Goal: Task Accomplishment & Management: Complete application form

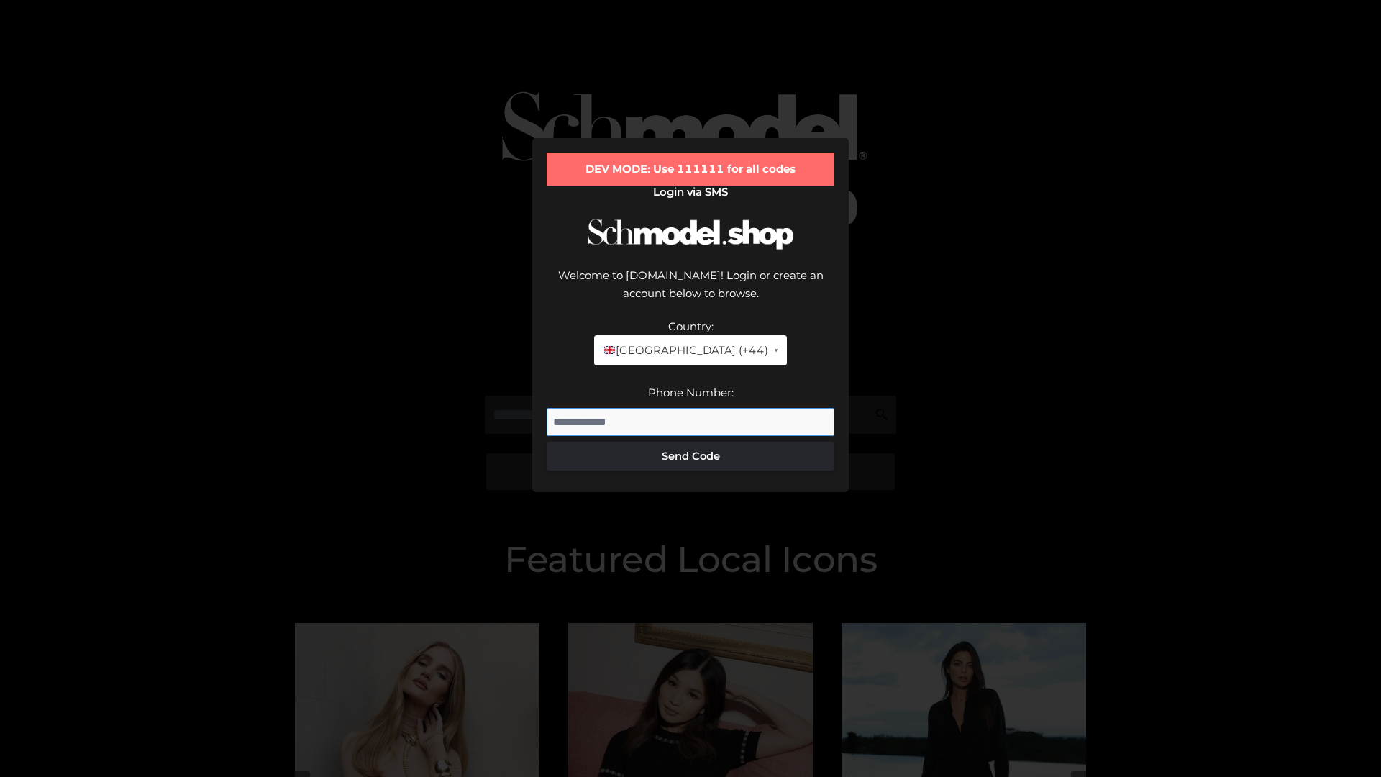
click at [690, 408] on input "Phone Number:" at bounding box center [690, 422] width 288 height 29
type input "**********"
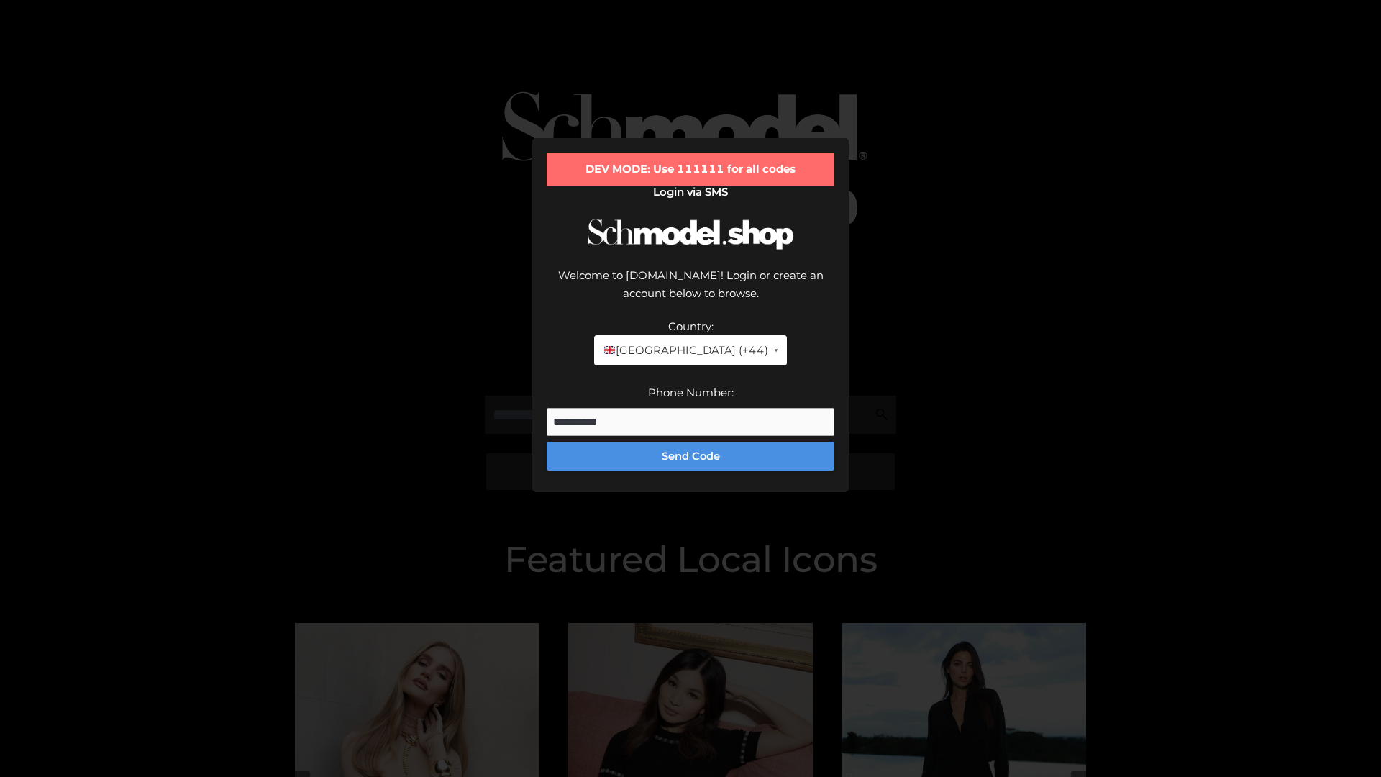
click at [690, 442] on button "Send Code" at bounding box center [690, 456] width 288 height 29
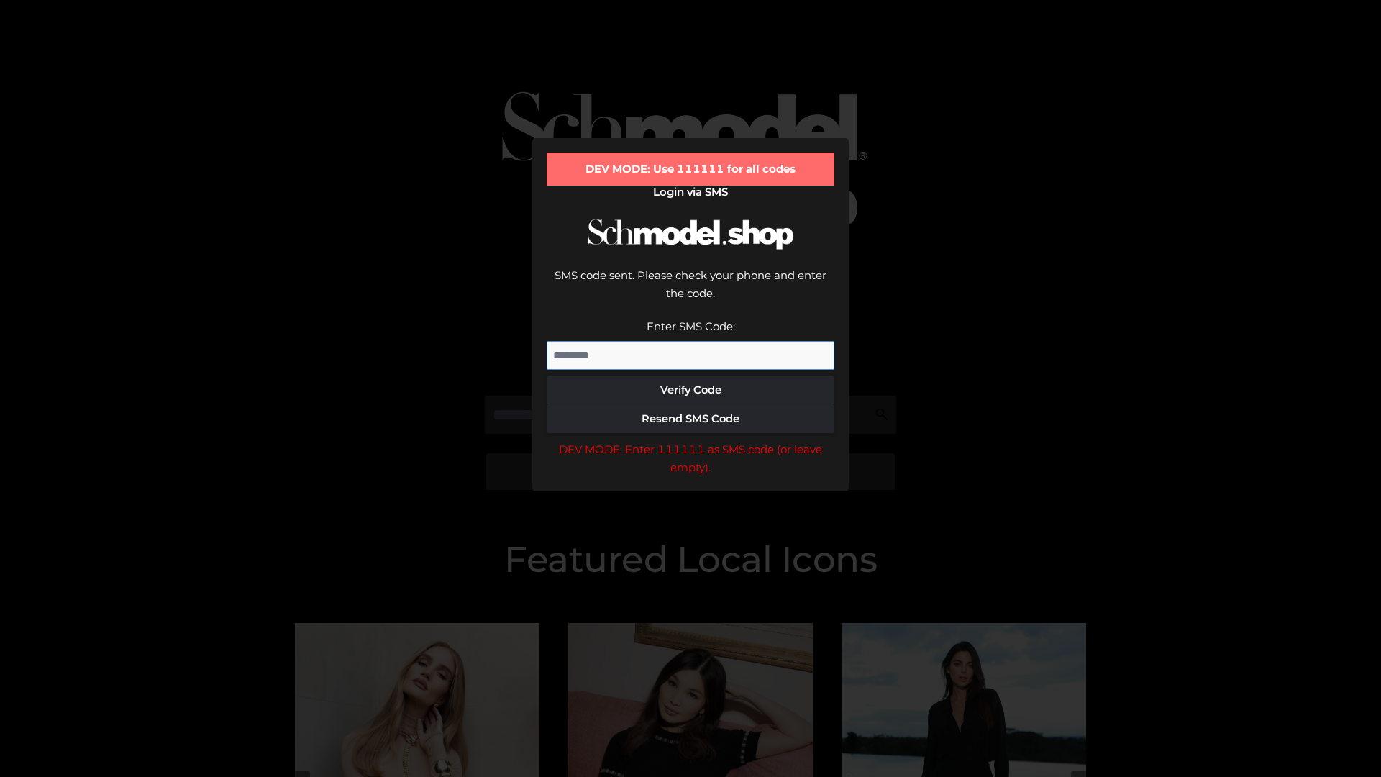
click at [690, 341] on input "Enter SMS Code:" at bounding box center [690, 355] width 288 height 29
type input "******"
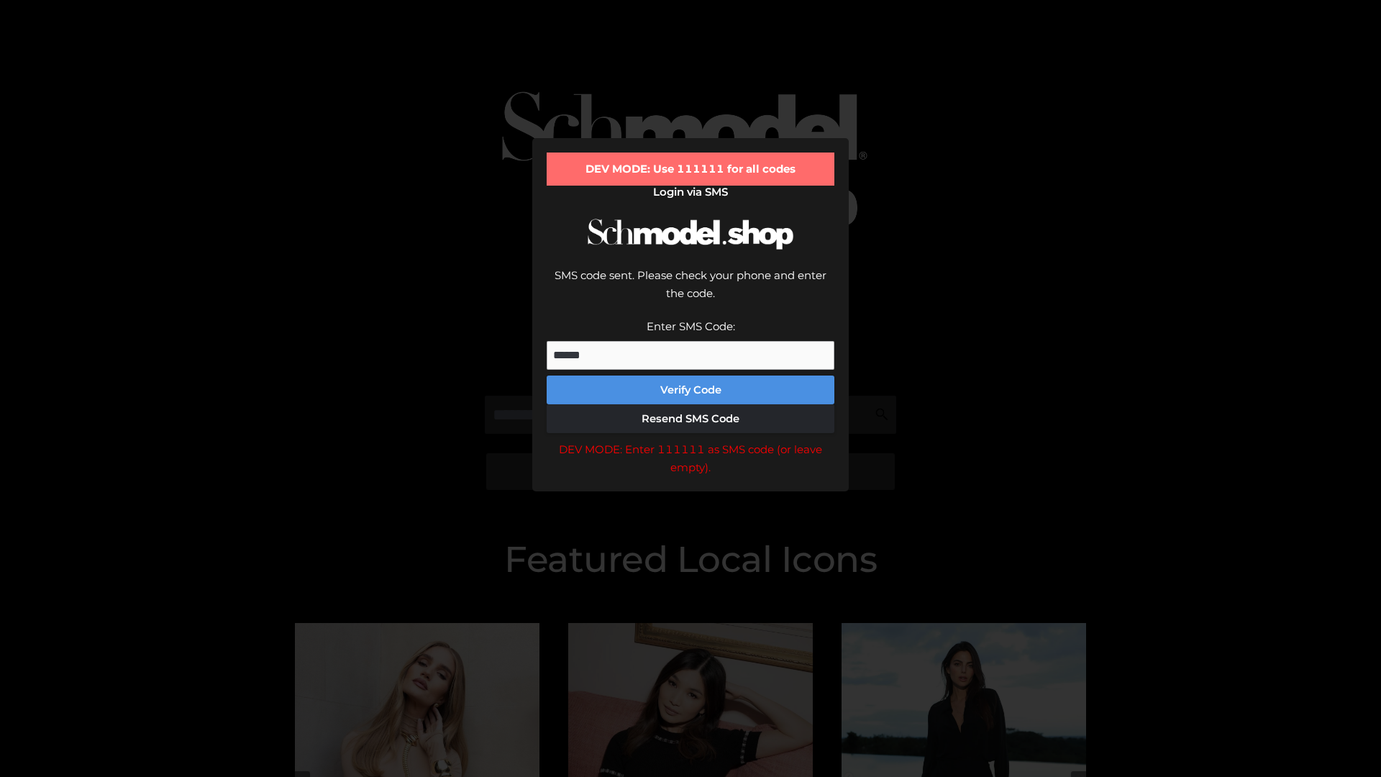
click at [690, 375] on button "Verify Code" at bounding box center [690, 389] width 288 height 29
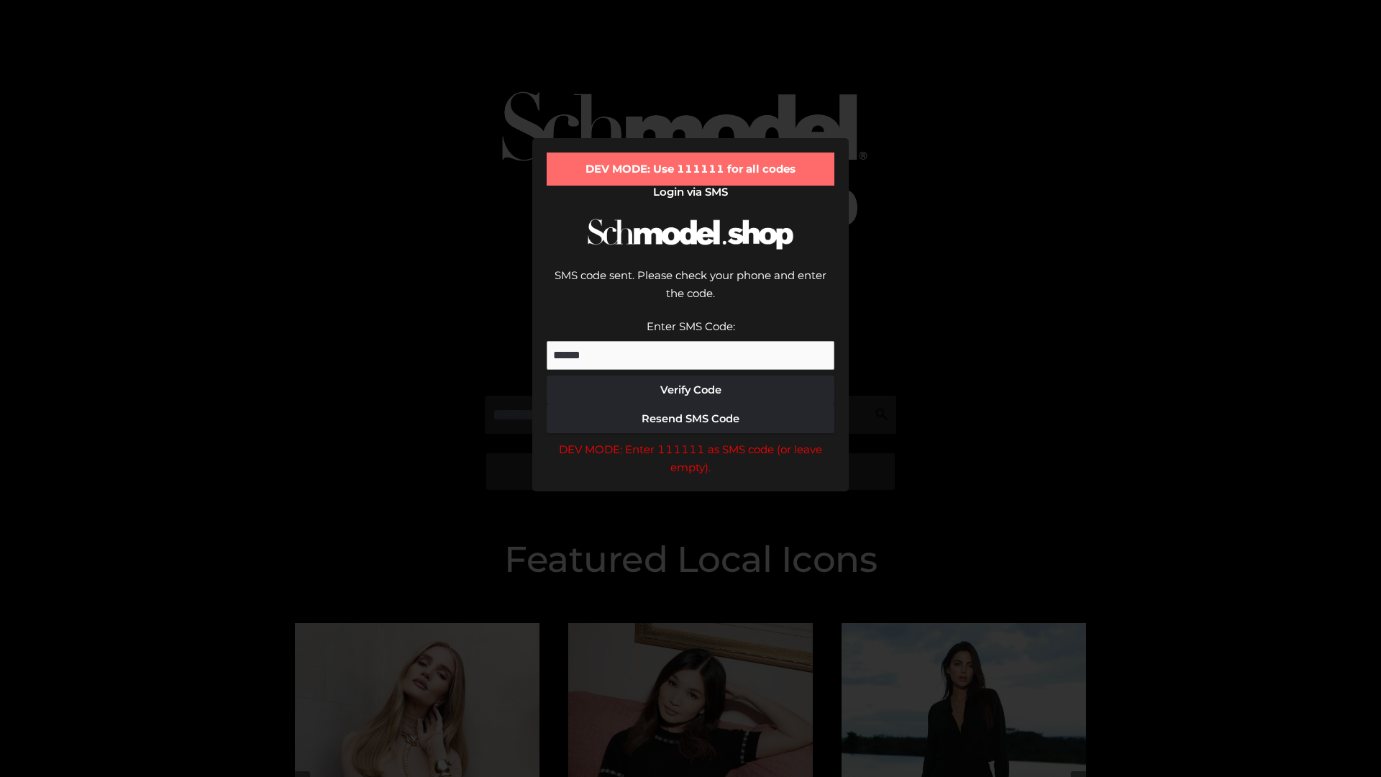
click at [690, 440] on div "DEV MODE: Enter 111111 as SMS code (or leave empty)." at bounding box center [690, 458] width 288 height 37
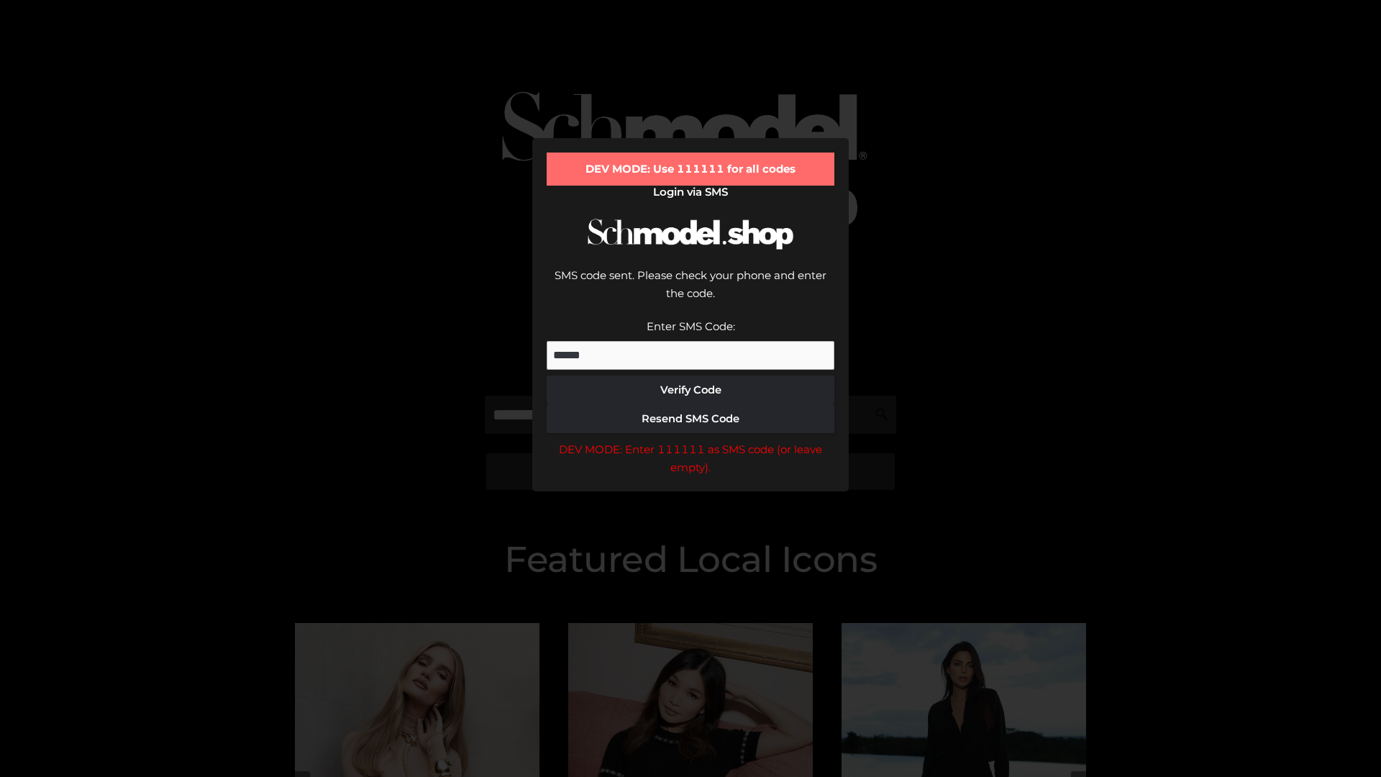
click at [690, 440] on div "DEV MODE: Enter 111111 as SMS code (or leave empty)." at bounding box center [690, 458] width 288 height 37
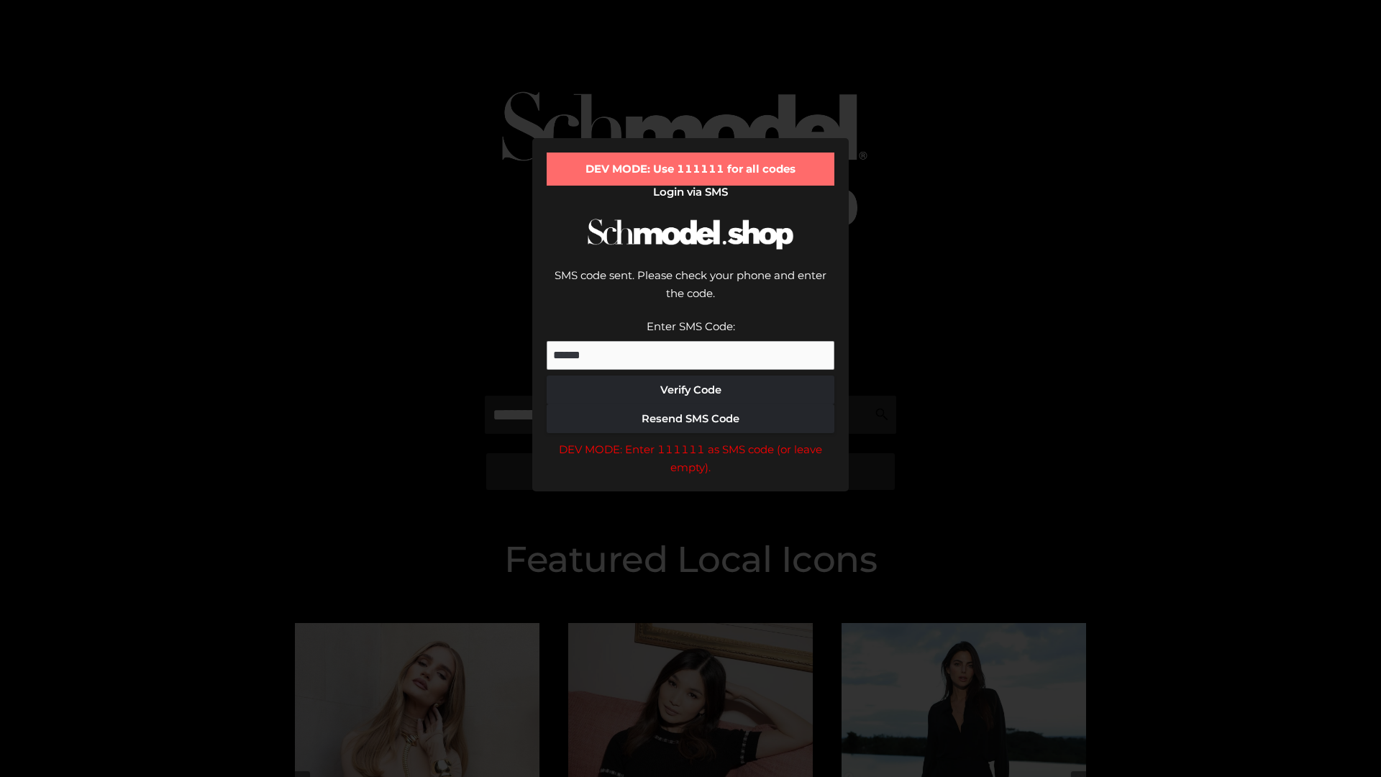
click at [690, 440] on div "DEV MODE: Enter 111111 as SMS code (or leave empty)." at bounding box center [690, 458] width 288 height 37
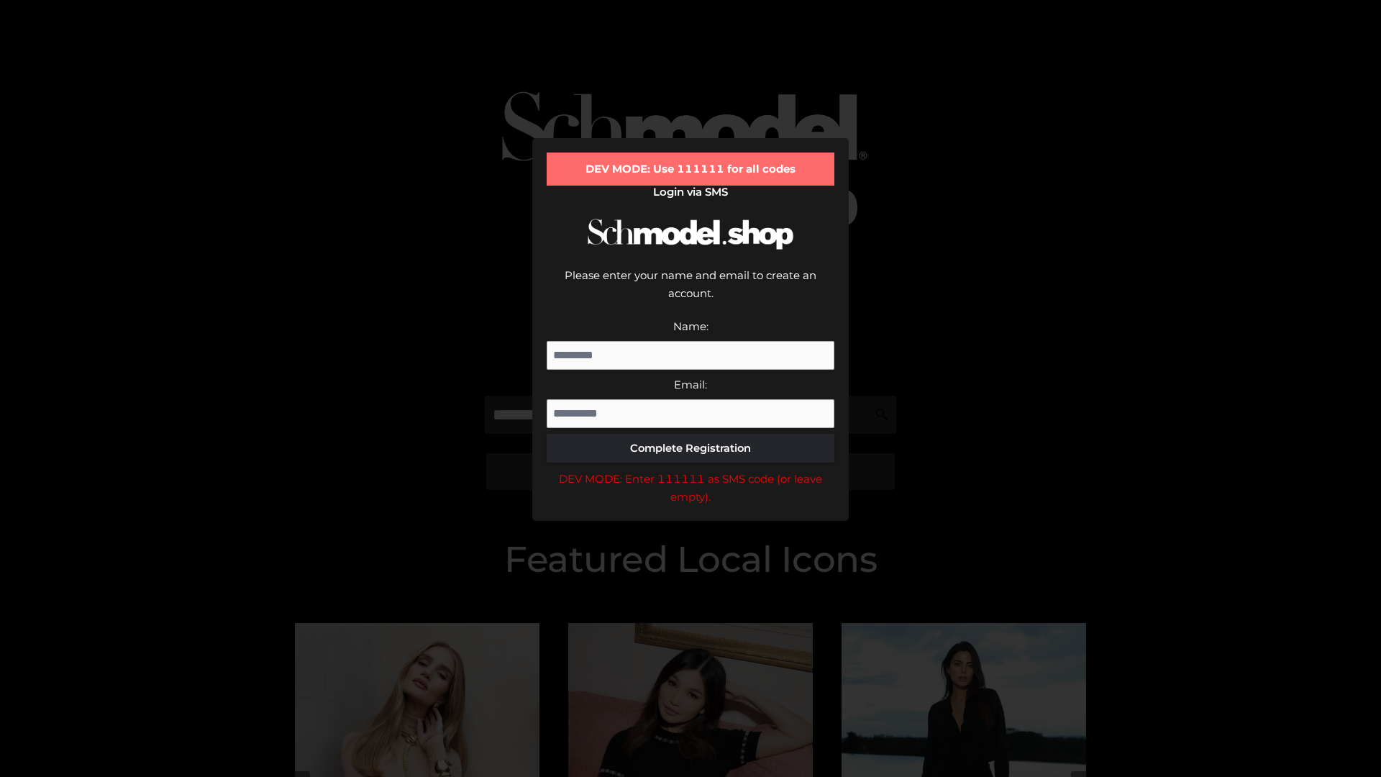
click at [690, 470] on div "DEV MODE: Enter 111111 as SMS code (or leave empty)." at bounding box center [690, 488] width 288 height 37
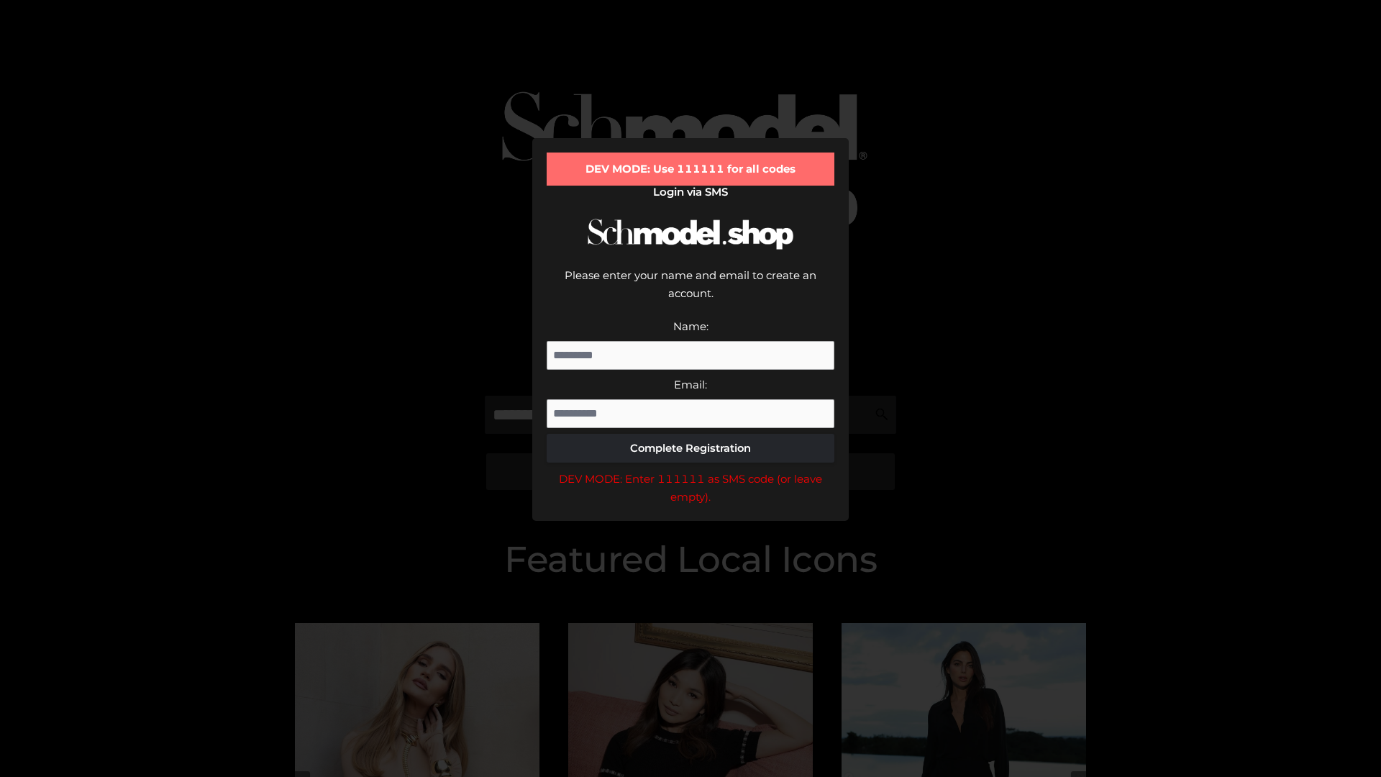
click at [690, 470] on div "DEV MODE: Enter 111111 as SMS code (or leave empty)." at bounding box center [690, 488] width 288 height 37
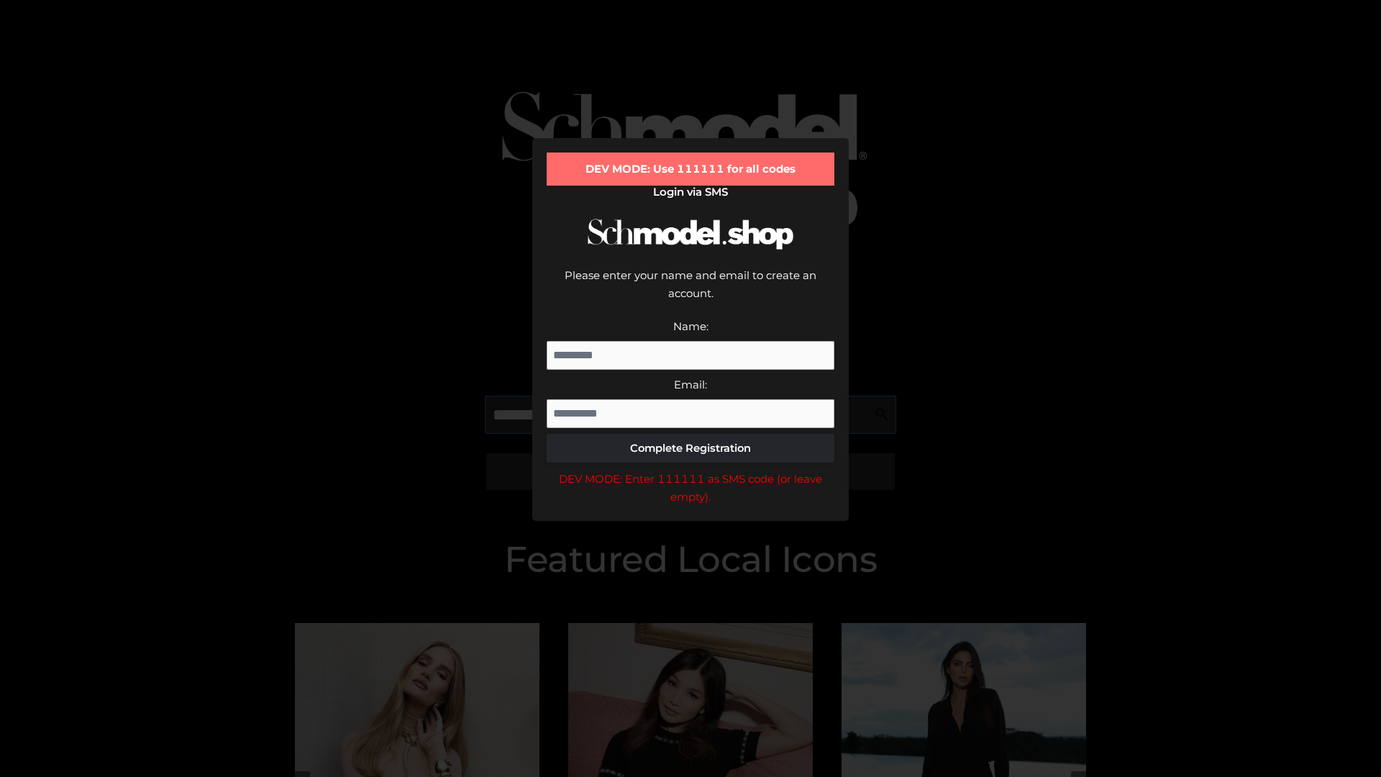
scroll to position [0, 22]
click at [690, 470] on div "DEV MODE: Enter 111111 as SMS code (or leave empty)." at bounding box center [690, 488] width 288 height 37
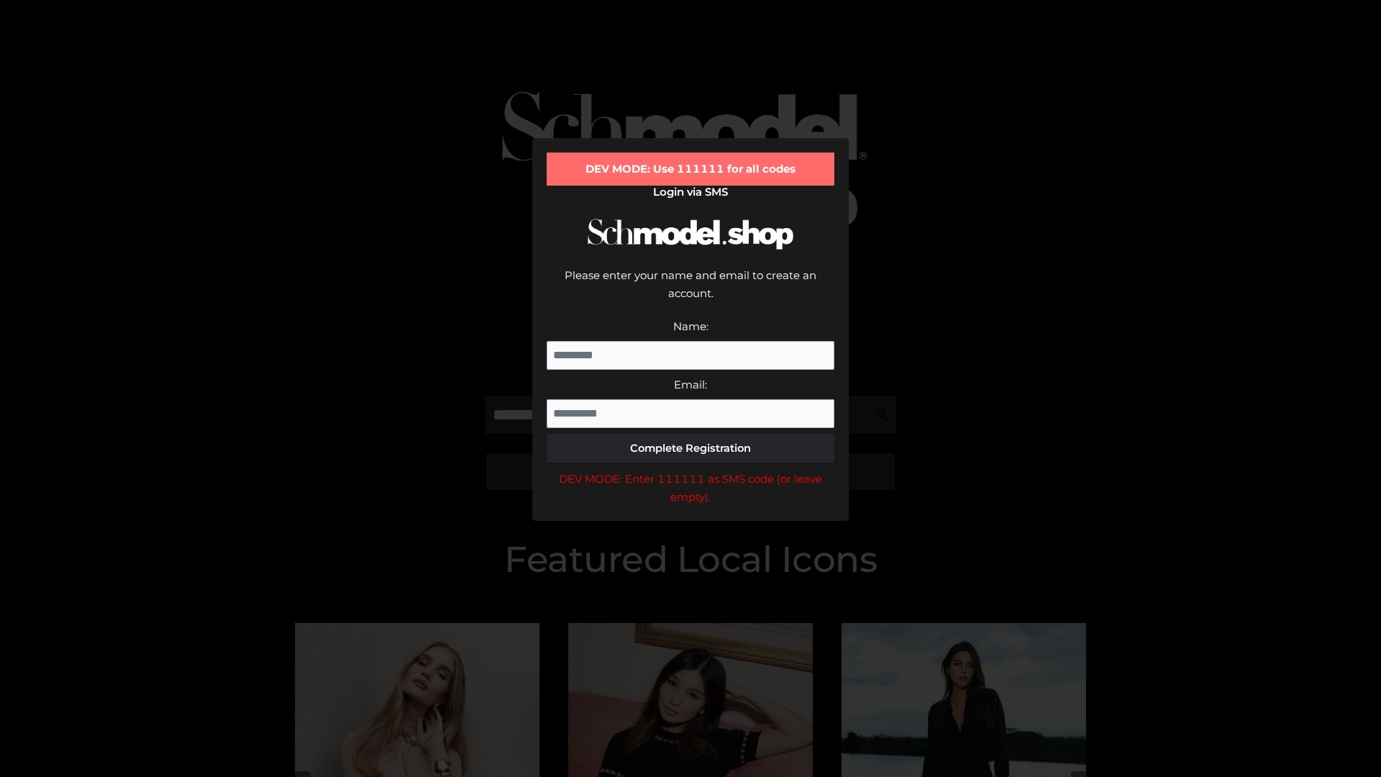
click at [690, 470] on div "DEV MODE: Enter 111111 as SMS code (or leave empty)." at bounding box center [690, 488] width 288 height 37
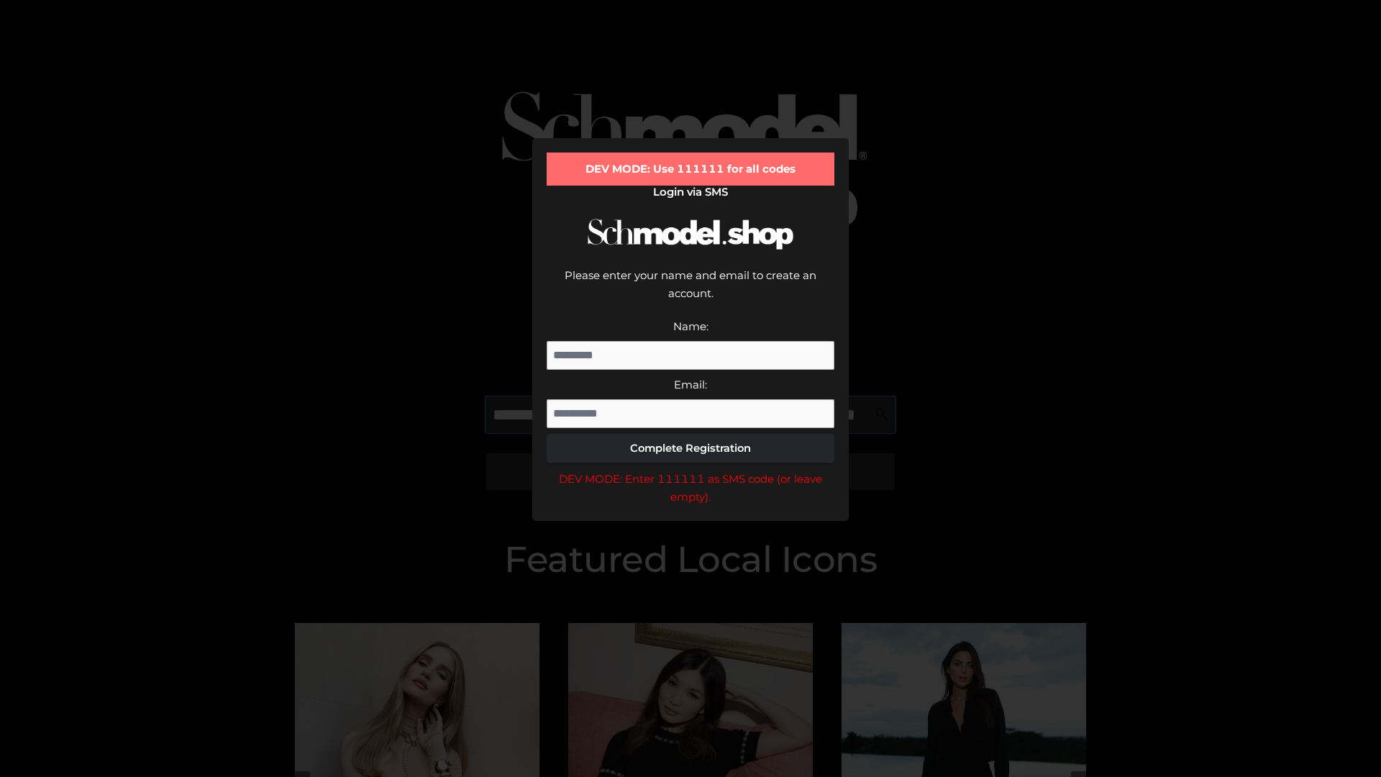
scroll to position [0, 105]
click at [690, 470] on div "DEV MODE: Enter 111111 as SMS code (or leave empty)." at bounding box center [690, 488] width 288 height 37
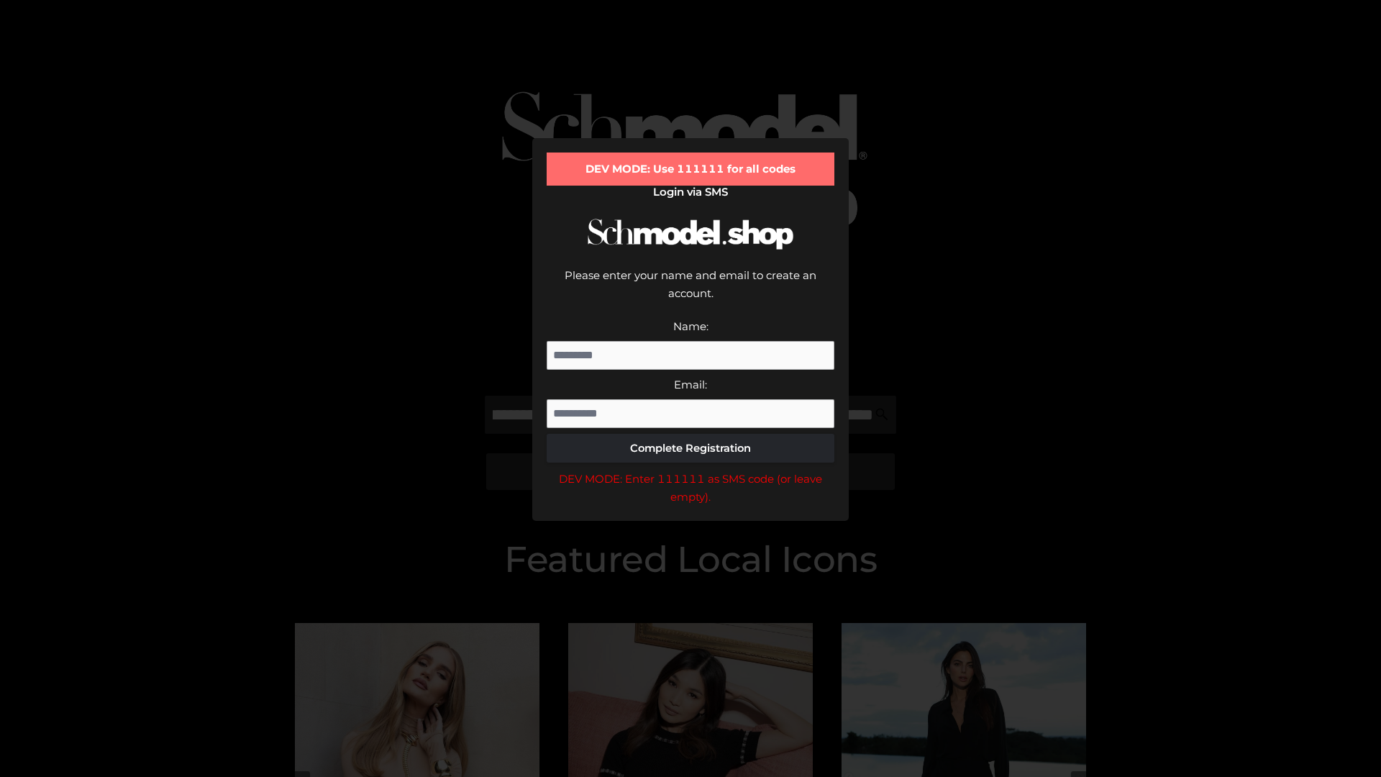
click at [690, 470] on div "DEV MODE: Enter 111111 as SMS code (or leave empty)." at bounding box center [690, 488] width 288 height 37
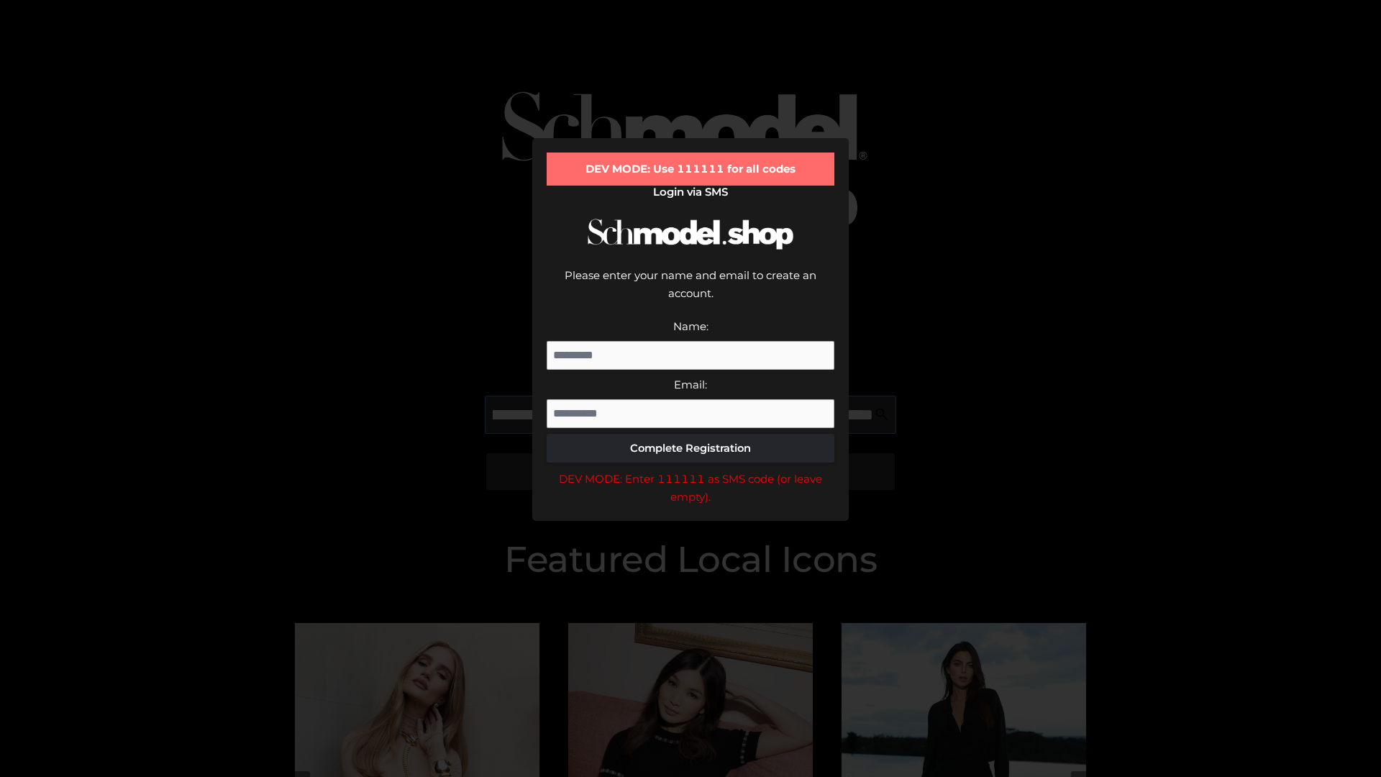
scroll to position [0, 192]
click at [690, 470] on div "DEV MODE: Enter 111111 as SMS code (or leave empty)." at bounding box center [690, 488] width 288 height 37
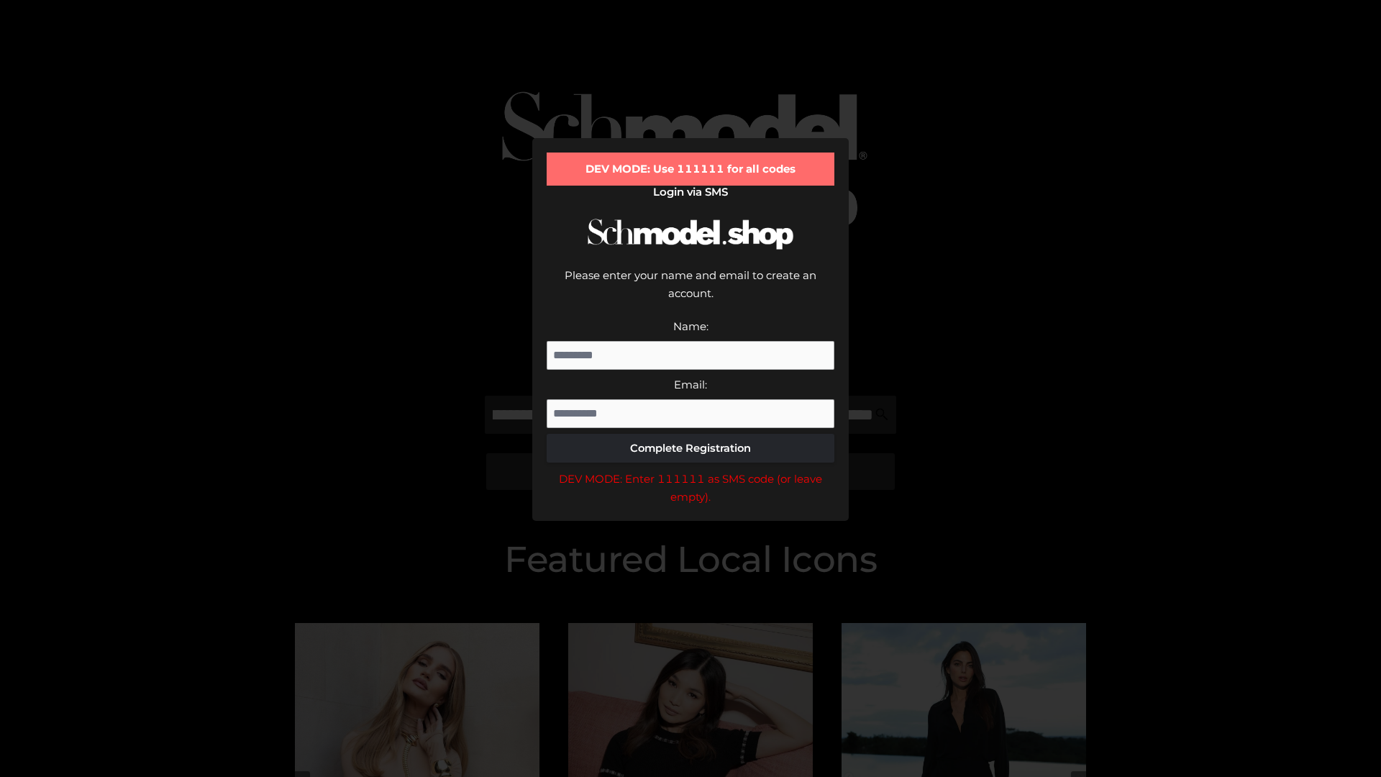
click at [690, 470] on div "DEV MODE: Enter 111111 as SMS code (or leave empty)." at bounding box center [690, 488] width 288 height 37
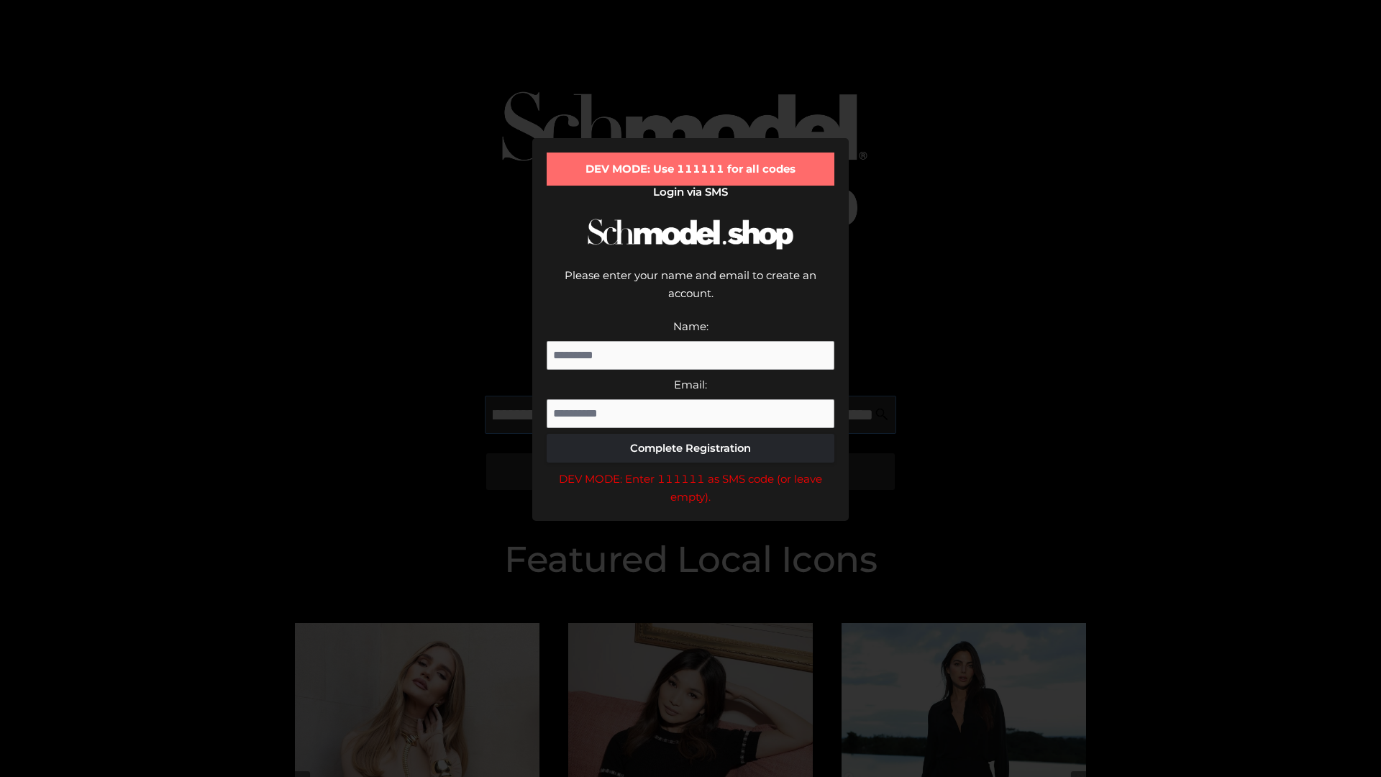
scroll to position [0, 282]
click at [690, 470] on div "DEV MODE: Enter 111111 as SMS code (or leave empty)." at bounding box center [690, 488] width 288 height 37
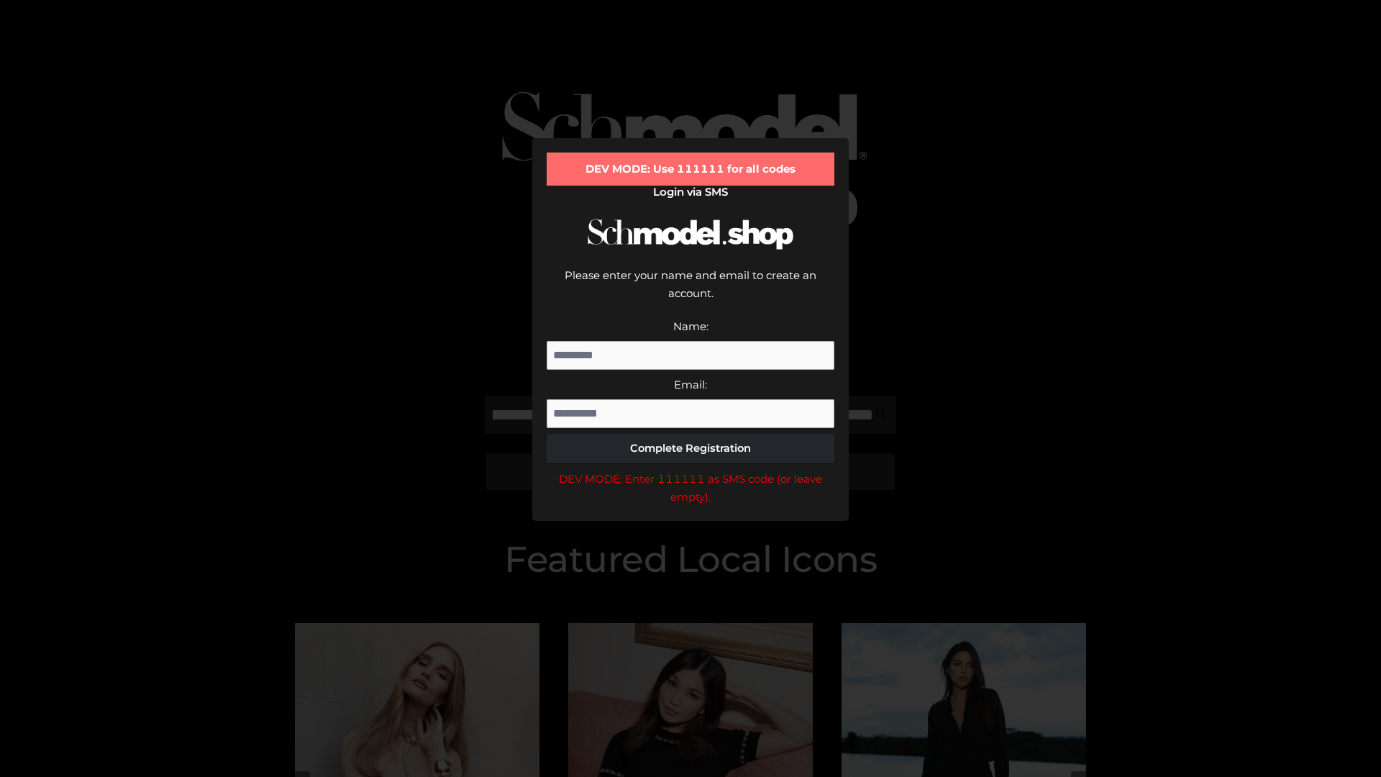
click at [690, 470] on div "DEV MODE: Enter 111111 as SMS code (or leave empty)." at bounding box center [690, 488] width 288 height 37
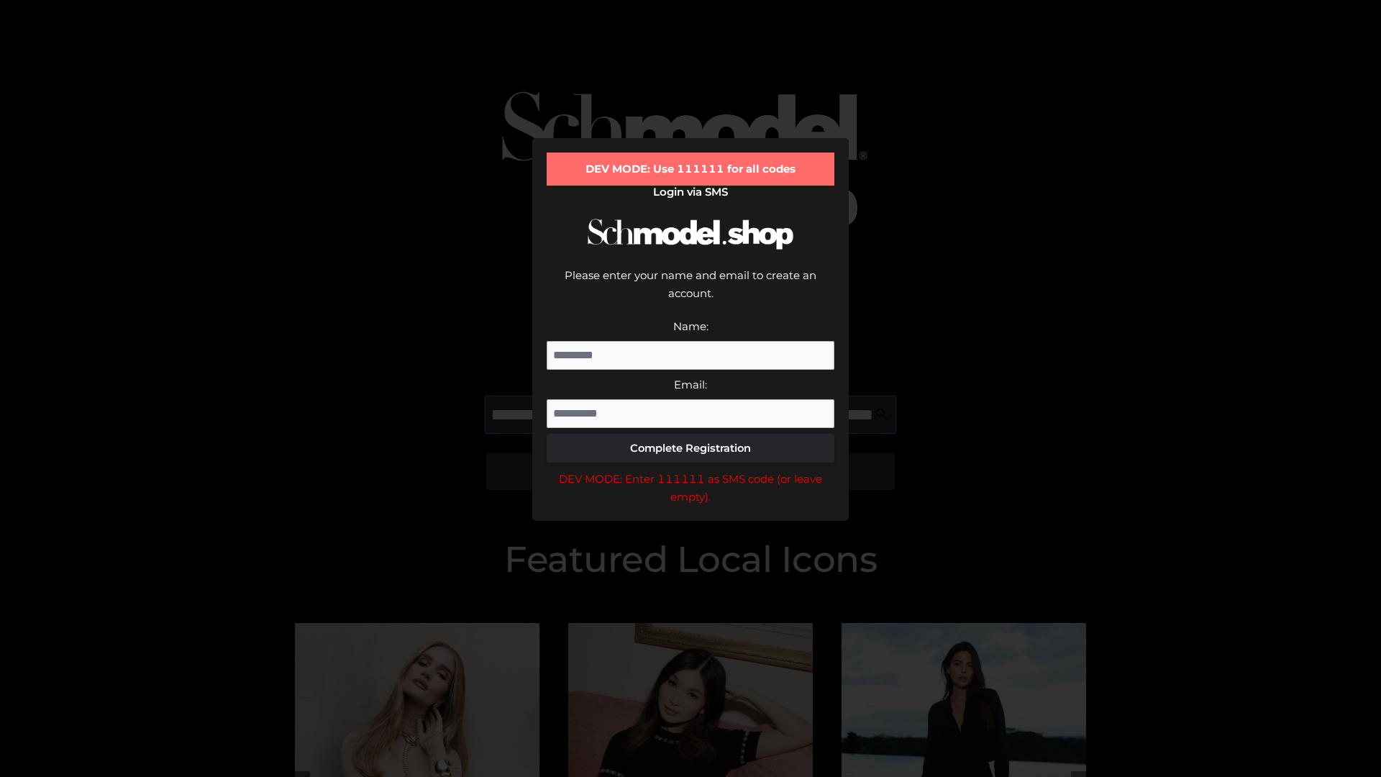
scroll to position [0, 365]
click at [690, 470] on div "DEV MODE: Enter 111111 as SMS code (or leave empty)." at bounding box center [690, 488] width 288 height 37
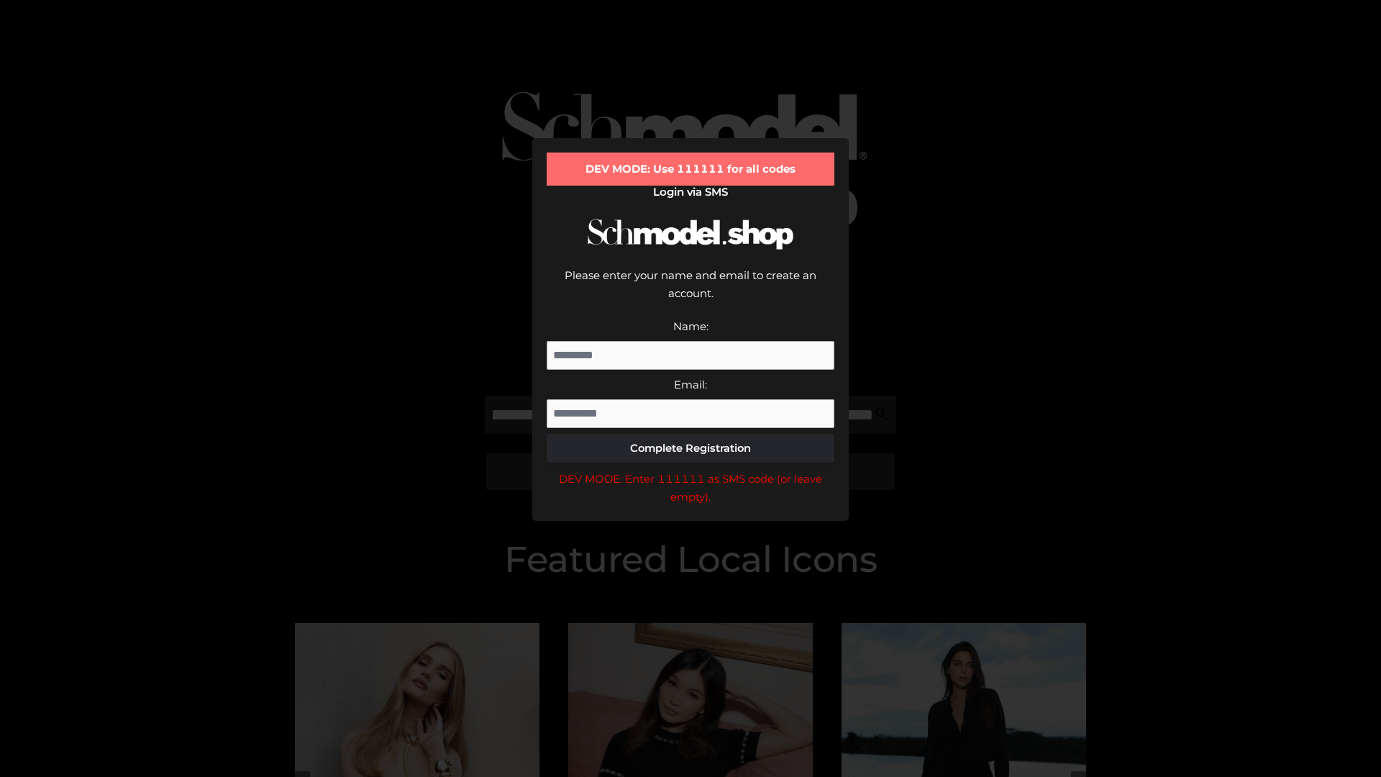
click at [690, 470] on div "DEV MODE: Enter 111111 as SMS code (or leave empty)." at bounding box center [690, 488] width 288 height 37
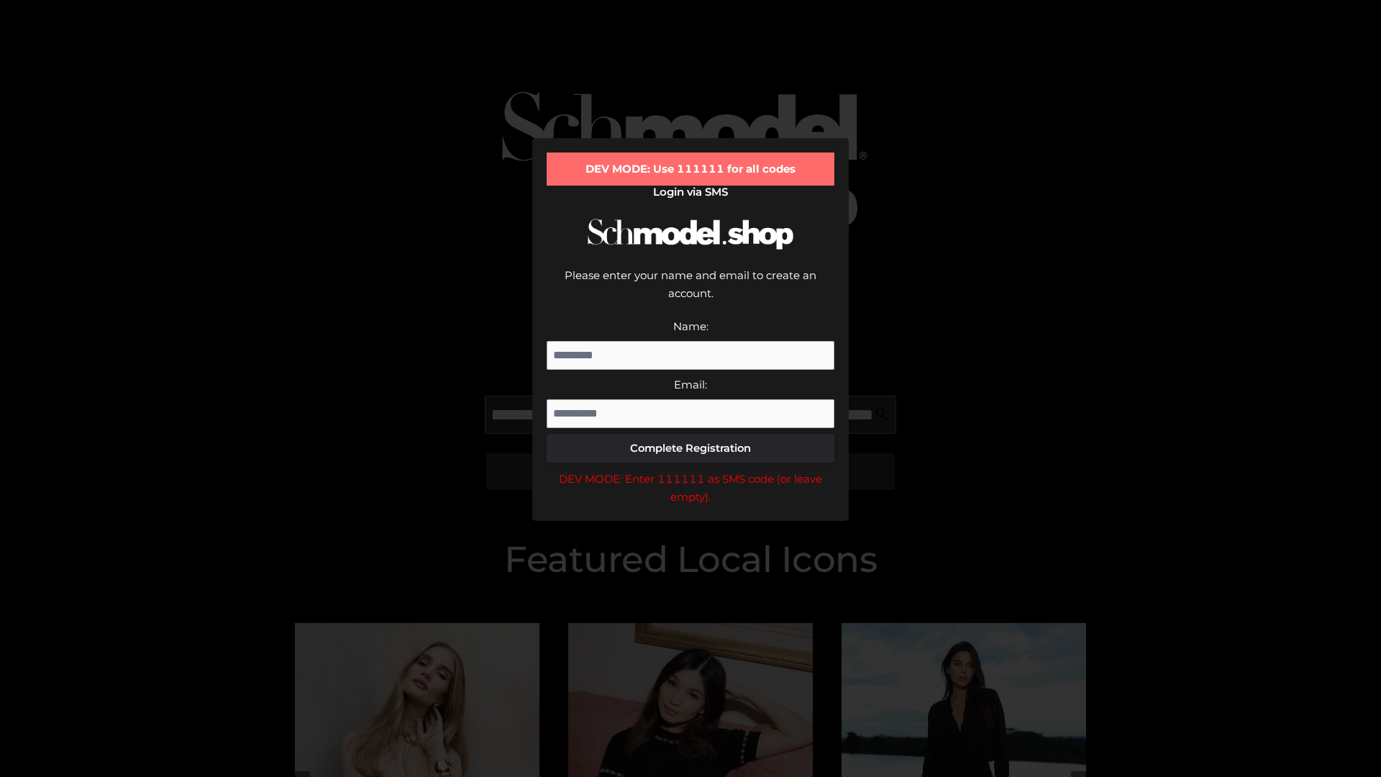
scroll to position [0, 452]
click at [690, 470] on div "DEV MODE: Enter 111111 as SMS code (or leave empty)." at bounding box center [690, 488] width 288 height 37
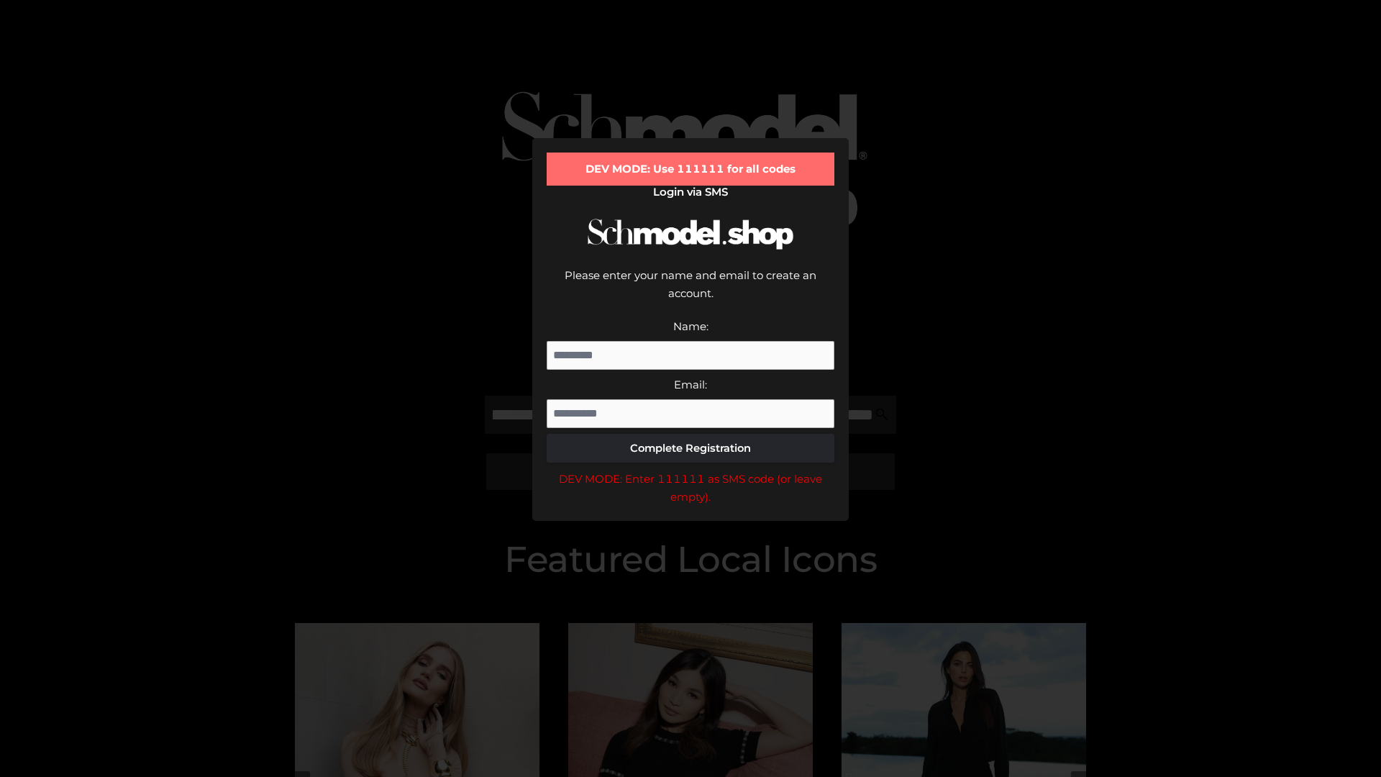
click at [690, 470] on div "DEV MODE: Enter 111111 as SMS code (or leave empty)." at bounding box center [690, 488] width 288 height 37
type input "**********"
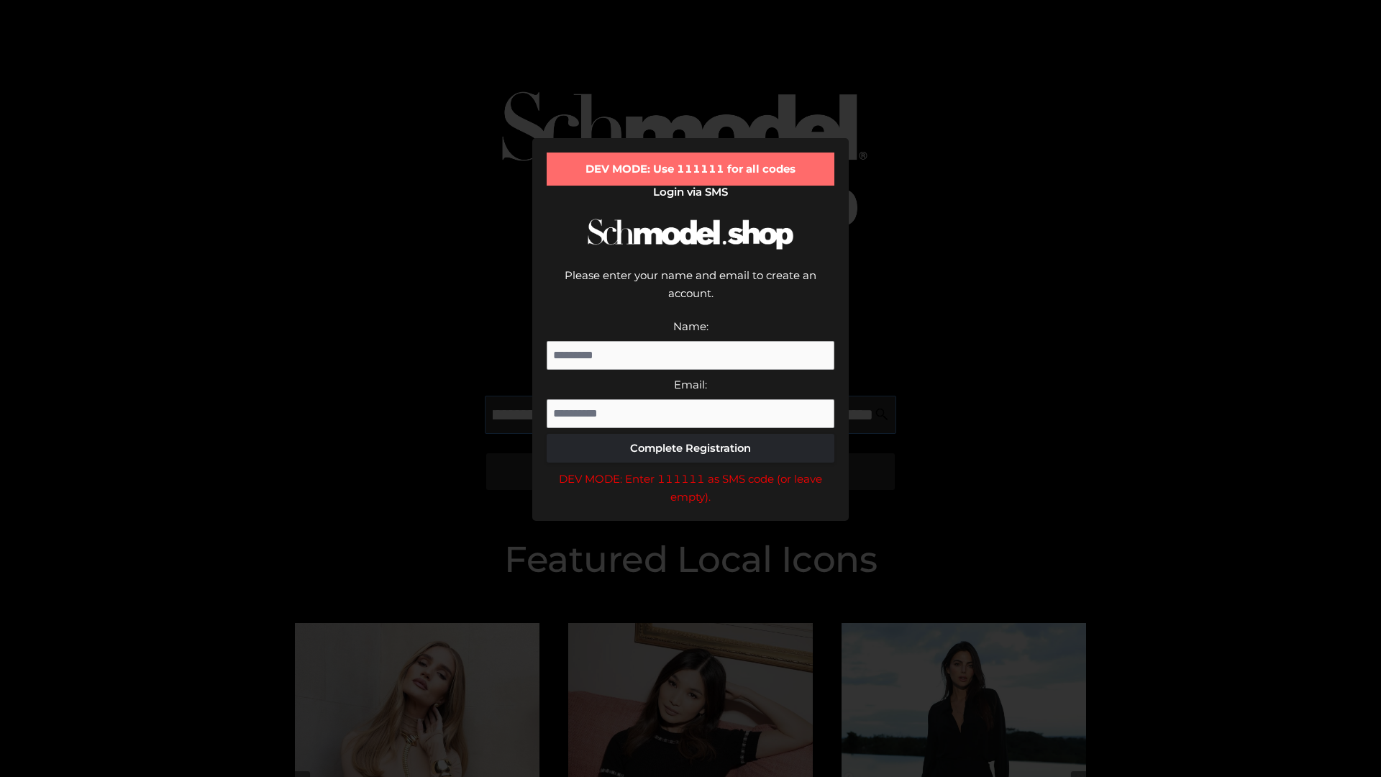
scroll to position [0, 521]
